Goal: Information Seeking & Learning: Learn about a topic

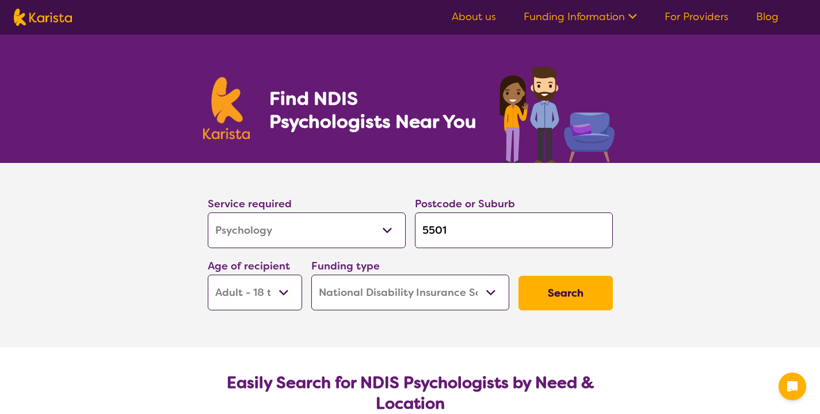
select select "Psychology"
select select "AD"
select select "NDIS"
select select "Psychology"
select select "AD"
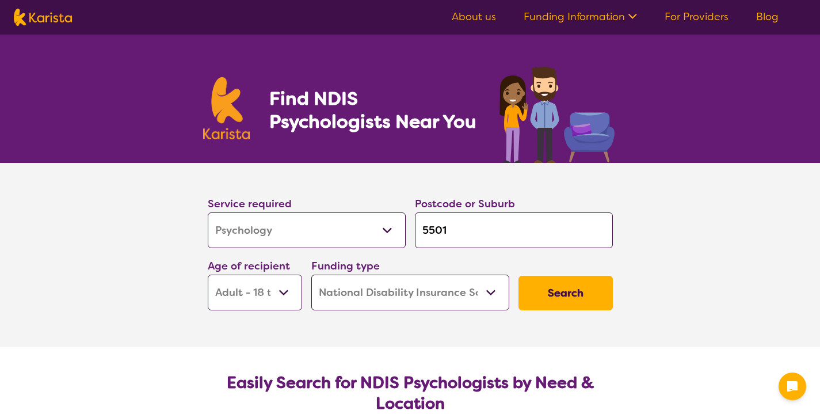
select select "NDIS"
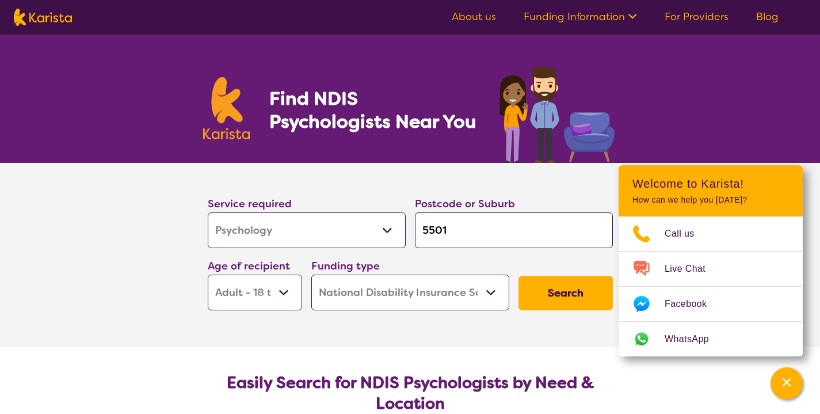
drag, startPoint x: 462, startPoint y: 229, endPoint x: 417, endPoint y: 230, distance: 45.5
click at [417, 230] on input "5501" at bounding box center [514, 230] width 198 height 36
type input "m"
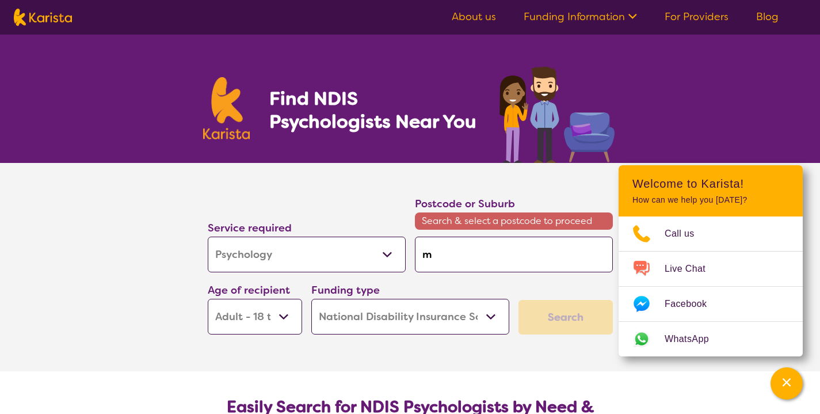
type input "ma"
type input "mar"
type input "mari"
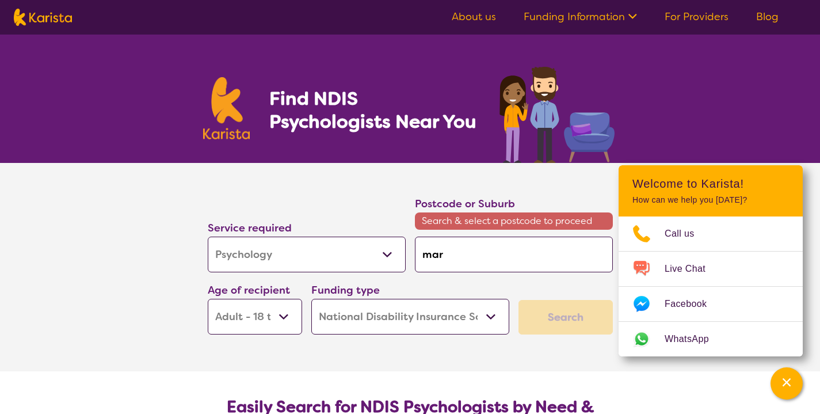
type input "mari"
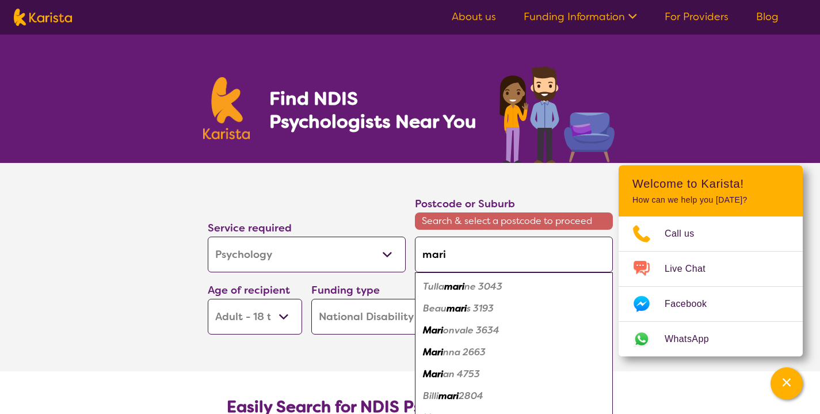
type input "marin"
type input "marino"
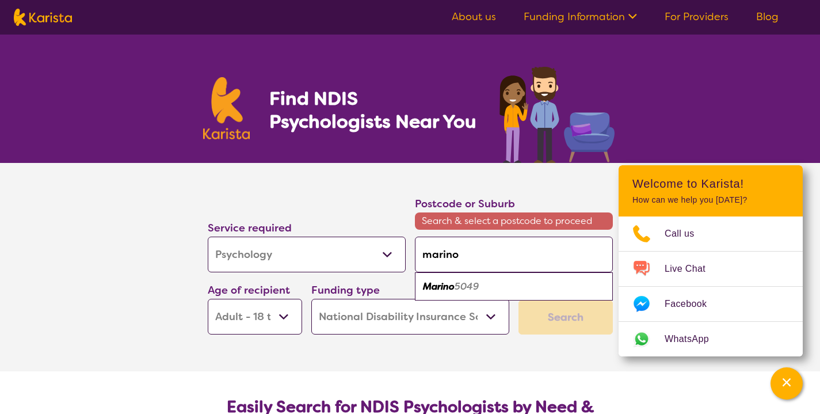
click at [476, 287] on em "5049" at bounding box center [467, 286] width 24 height 12
type input "5049"
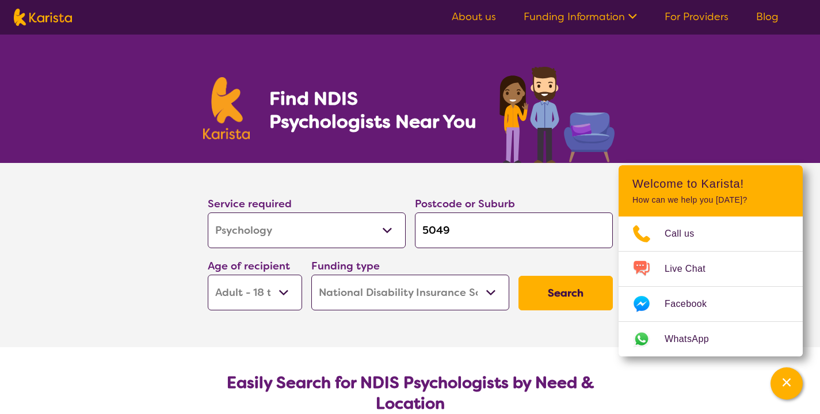
select select "EC"
click at [579, 297] on button "Search" at bounding box center [566, 293] width 94 height 35
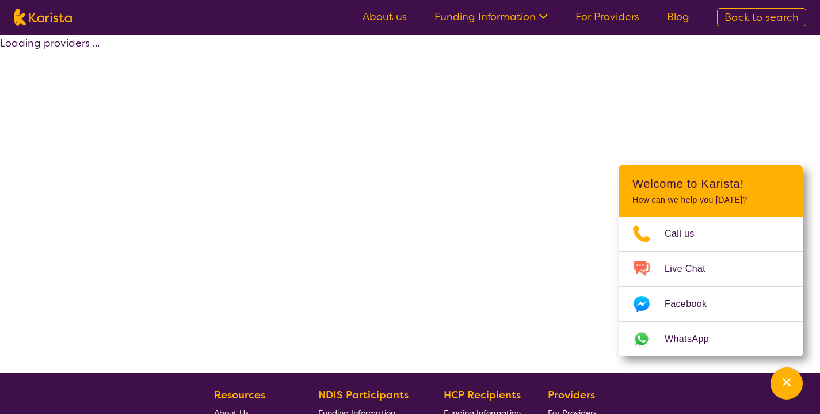
select select "by_score"
